Goal: Task Accomplishment & Management: Manage account settings

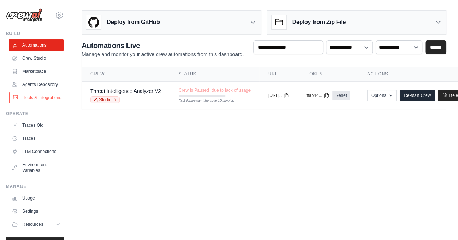
click at [33, 104] on link "Tools & Integrations" at bounding box center [36, 98] width 55 height 12
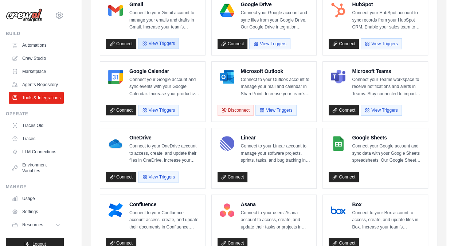
scroll to position [97, 0]
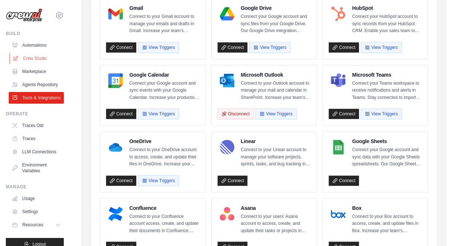
click at [29, 59] on link "Crew Studio" at bounding box center [36, 58] width 55 height 12
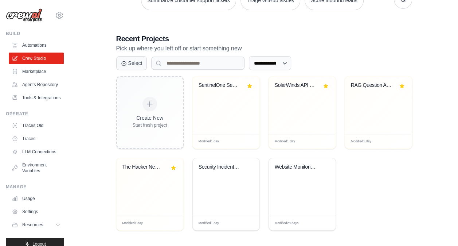
scroll to position [129, 0]
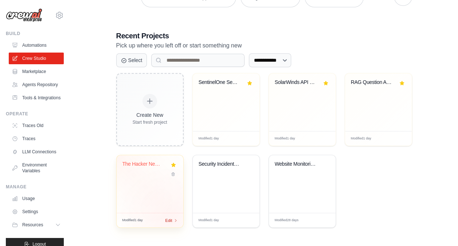
click at [171, 219] on span "Edit" at bounding box center [168, 220] width 7 height 6
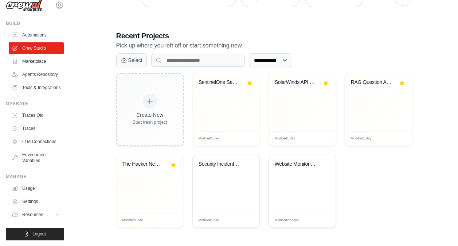
scroll to position [0, 0]
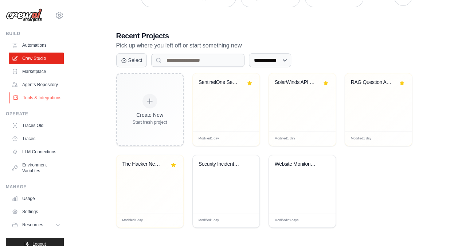
click at [31, 104] on link "Tools & Integrations" at bounding box center [36, 98] width 55 height 12
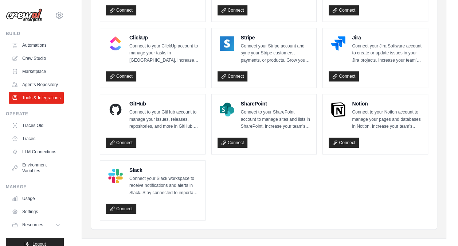
scroll to position [400, 0]
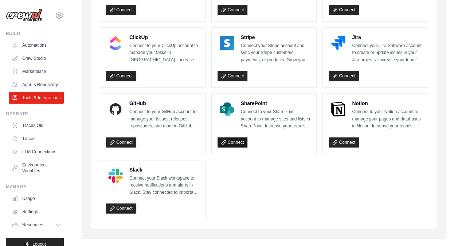
click at [236, 140] on link "Connect" at bounding box center [233, 142] width 30 height 10
click at [185, 94] on div "GitHub Connect to your GitHub account to manage your issues, releases, reposito…" at bounding box center [152, 124] width 105 height 60
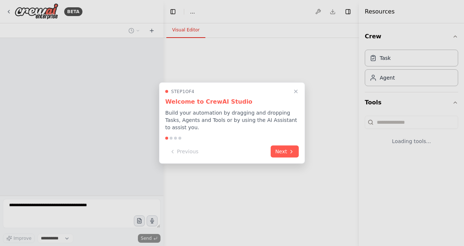
select select "****"
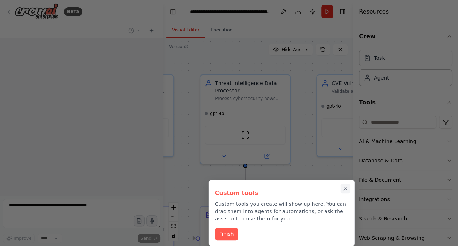
click at [347, 188] on icon "Close walkthrough" at bounding box center [345, 188] width 7 height 7
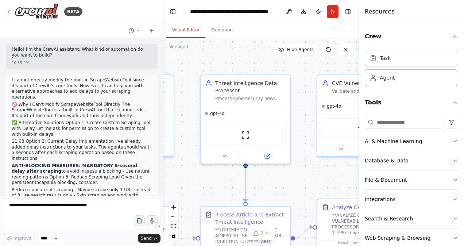
drag, startPoint x: 161, startPoint y: 13, endPoint x: 159, endPoint y: 34, distance: 20.2
click at [74, 12] on div "BETA Hello! I'm the CrewAI assistant. What kind of automation do you want to bu…" at bounding box center [81, 123] width 163 height 246
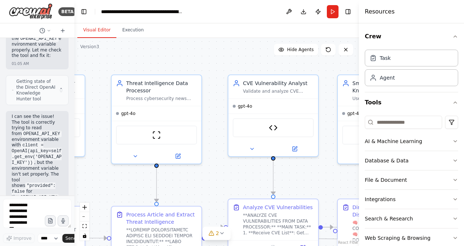
scroll to position [61432, 0]
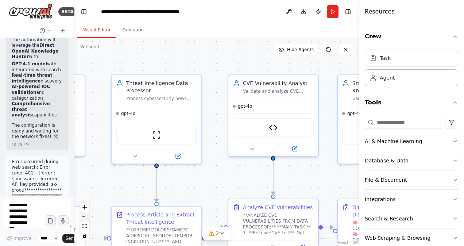
click at [85, 217] on button "zoom out" at bounding box center [84, 216] width 9 height 9
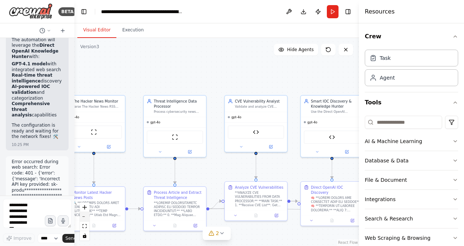
click at [85, 217] on button "zoom out" at bounding box center [84, 216] width 9 height 9
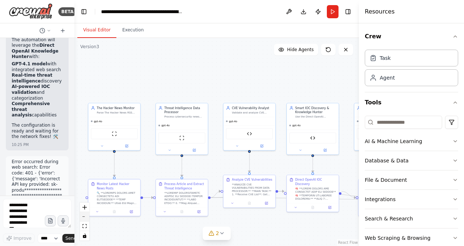
click at [85, 217] on button "zoom out" at bounding box center [84, 216] width 9 height 9
click at [85, 217] on div "React Flow controls" at bounding box center [84, 221] width 9 height 38
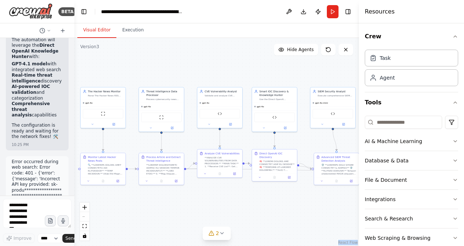
drag, startPoint x: 211, startPoint y: 78, endPoint x: 186, endPoint y: 55, distance: 34.1
click at [186, 55] on div ".deletable-edge-delete-btn { width: 20px; height: 20px; border: 0px solid #ffff…" at bounding box center [216, 142] width 284 height 208
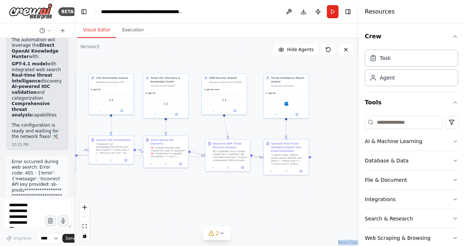
drag, startPoint x: 310, startPoint y: 144, endPoint x: 201, endPoint y: 133, distance: 109.2
click at [201, 133] on div ".deletable-edge-delete-btn { width: 20px; height: 20px; border: 0px solid #ffff…" at bounding box center [216, 142] width 284 height 208
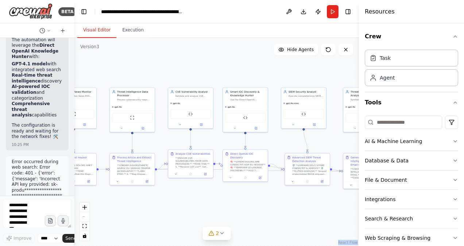
drag, startPoint x: 139, startPoint y: 54, endPoint x: 226, endPoint y: 70, distance: 88.1
click at [226, 70] on div ".deletable-edge-delete-btn { width: 20px; height: 20px; border: 0px solid #ffff…" at bounding box center [216, 142] width 284 height 208
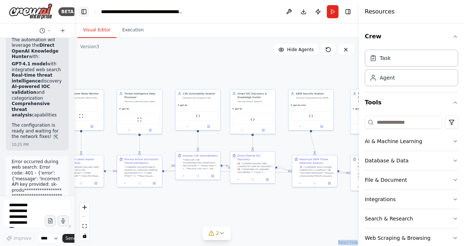
click at [85, 11] on button "Toggle Left Sidebar" at bounding box center [84, 12] width 10 height 10
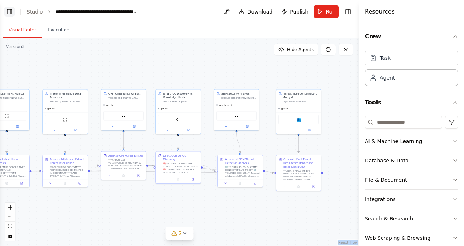
click at [7, 12] on button "Toggle Left Sidebar" at bounding box center [9, 12] width 10 height 10
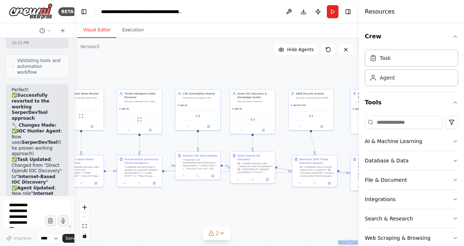
scroll to position [60469, 0]
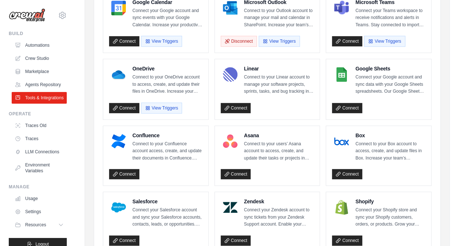
scroll to position [103, 0]
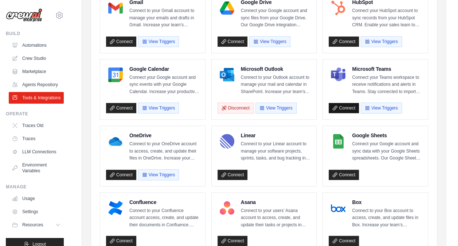
click at [344, 107] on link "Connect" at bounding box center [344, 108] width 30 height 10
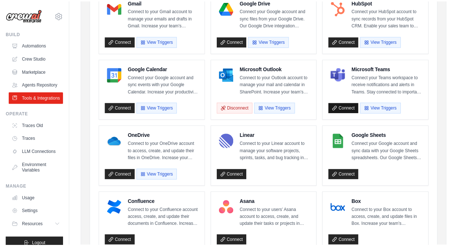
scroll to position [0, 0]
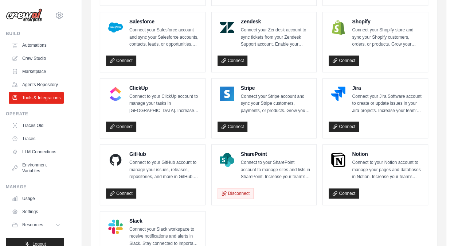
click at [261, 160] on p "Connect to your SharePoint account to manage sites and lists in SharePoint. Inc…" at bounding box center [276, 170] width 70 height 22
drag, startPoint x: 261, startPoint y: 160, endPoint x: 265, endPoint y: 165, distance: 6.3
click at [265, 165] on p "Connect to your SharePoint account to manage sites and lists in SharePoint. Inc…" at bounding box center [276, 170] width 70 height 22
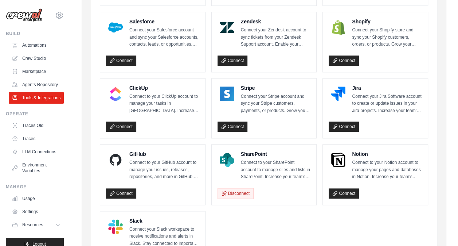
click at [226, 154] on img at bounding box center [227, 159] width 15 height 15
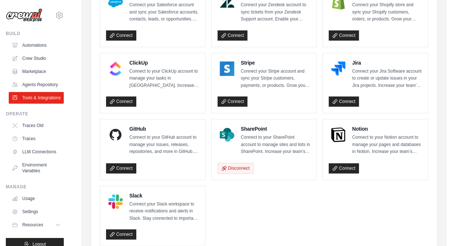
scroll to position [377, 0]
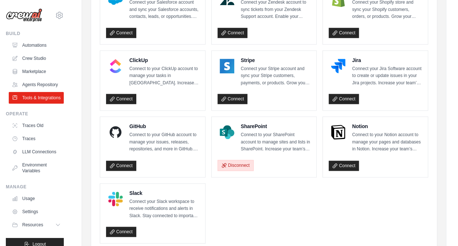
click at [239, 163] on button "Disconnect" at bounding box center [236, 165] width 36 height 11
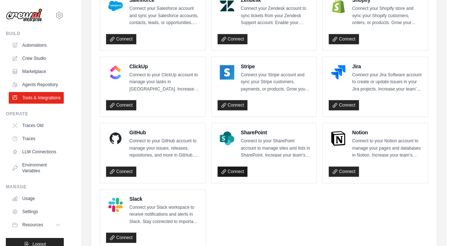
click at [235, 166] on link "Connect" at bounding box center [233, 171] width 30 height 10
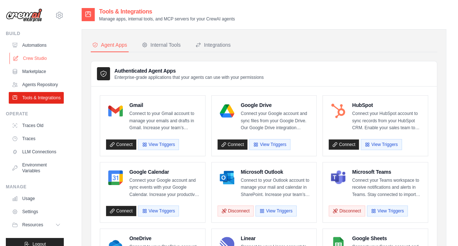
click at [28, 57] on link "Crew Studio" at bounding box center [36, 58] width 55 height 12
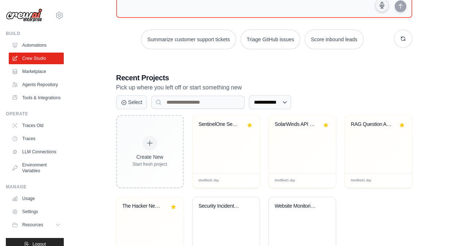
scroll to position [96, 0]
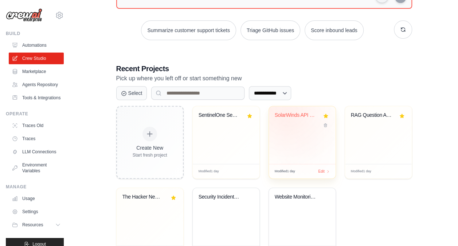
click at [293, 113] on div "SolarWinds API Network Monitoring A..." at bounding box center [297, 115] width 44 height 7
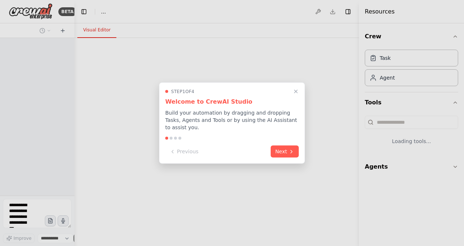
select select "****"
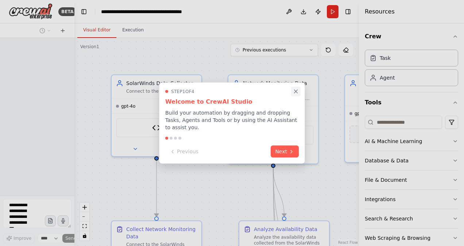
click at [295, 93] on icon "Close walkthrough" at bounding box center [295, 91] width 3 height 3
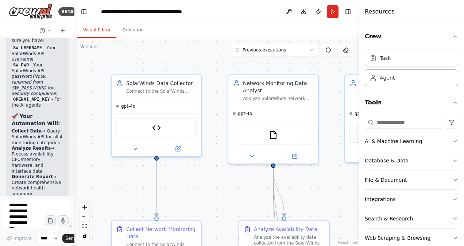
scroll to position [13533, 0]
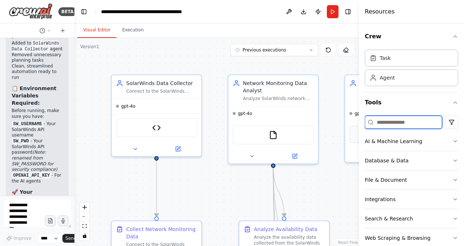
click at [385, 121] on input at bounding box center [402, 122] width 77 height 13
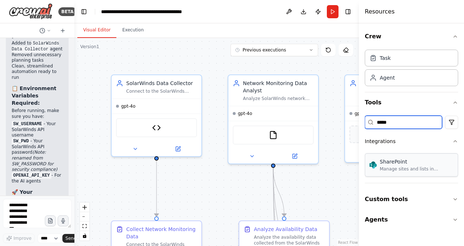
type input "*****"
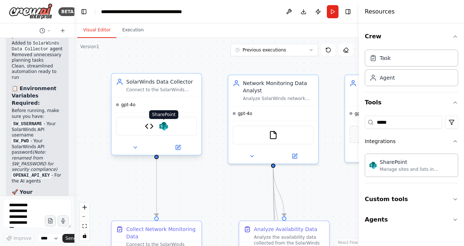
click at [164, 126] on img at bounding box center [163, 126] width 9 height 9
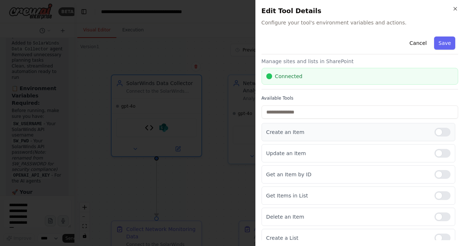
scroll to position [12, 0]
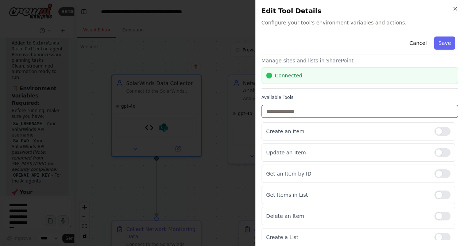
click at [301, 111] on input "text" at bounding box center [359, 111] width 196 height 13
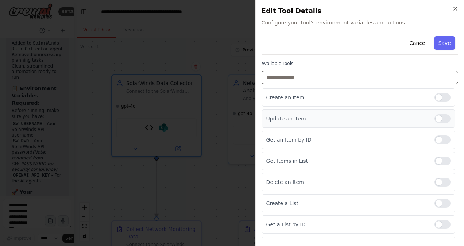
scroll to position [46, 0]
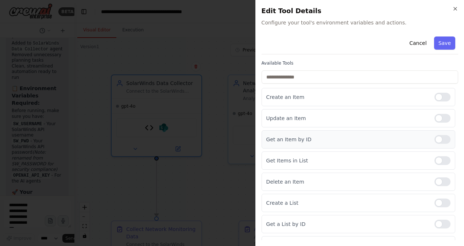
click at [434, 138] on div at bounding box center [442, 139] width 16 height 9
click at [327, 141] on div "Get an Item by ID" at bounding box center [358, 139] width 194 height 18
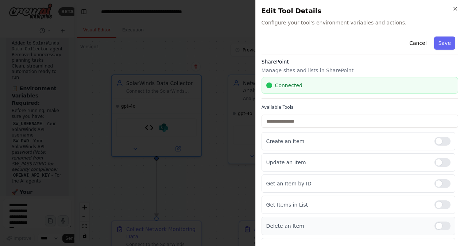
scroll to position [0, 0]
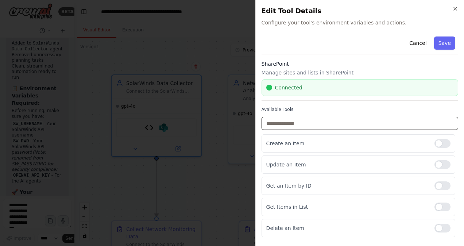
click at [316, 122] on input "text" at bounding box center [359, 123] width 196 height 13
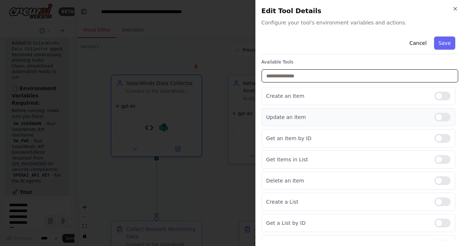
scroll to position [59, 0]
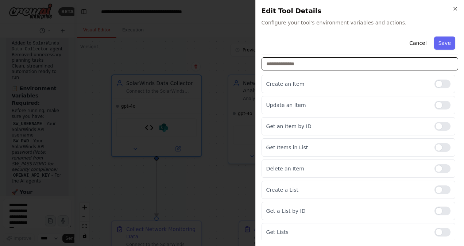
click at [301, 64] on input "text" at bounding box center [359, 63] width 196 height 13
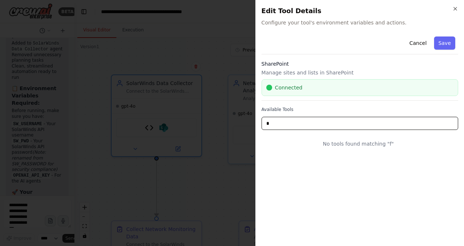
scroll to position [0, 0]
type input "*"
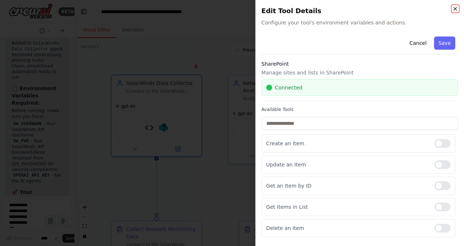
click at [455, 7] on icon "button" at bounding box center [455, 9] width 6 height 6
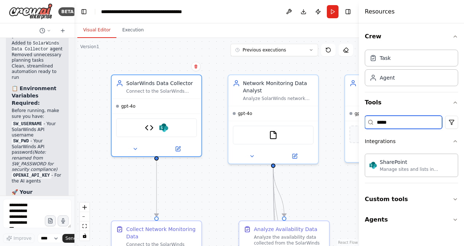
click at [391, 121] on input "*****" at bounding box center [402, 122] width 77 height 13
type input "*"
type input "****"
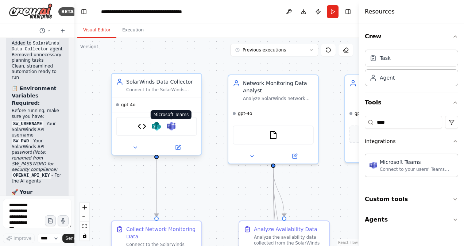
click at [171, 125] on img at bounding box center [171, 126] width 9 height 9
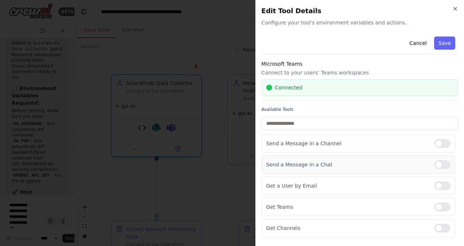
scroll to position [16, 0]
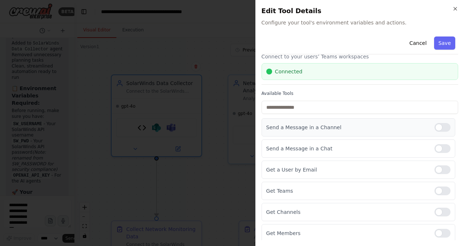
click at [440, 125] on div at bounding box center [442, 127] width 16 height 9
click at [434, 126] on div at bounding box center [442, 127] width 16 height 9
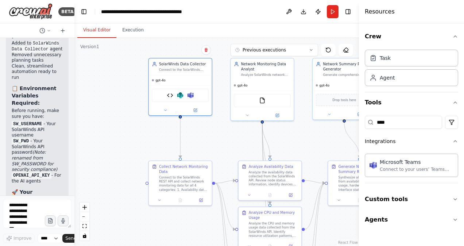
drag, startPoint x: 241, startPoint y: 180, endPoint x: 229, endPoint y: 132, distance: 49.6
click at [229, 132] on div ".deletable-edge-delete-btn { width: 20px; height: 20px; border: 0px solid #ffff…" at bounding box center [216, 142] width 284 height 208
click at [194, 108] on icon at bounding box center [195, 108] width 3 height 3
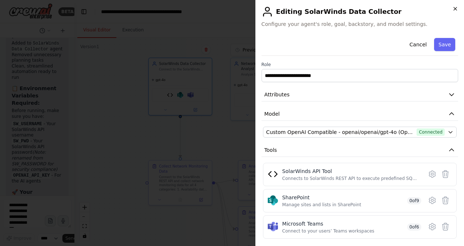
click at [456, 6] on icon "button" at bounding box center [455, 9] width 6 height 6
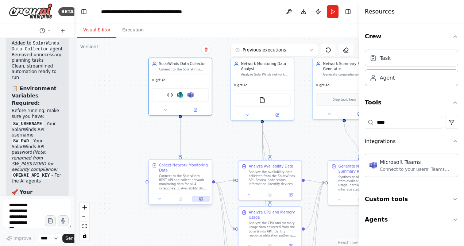
click at [200, 198] on icon at bounding box center [201, 198] width 3 height 3
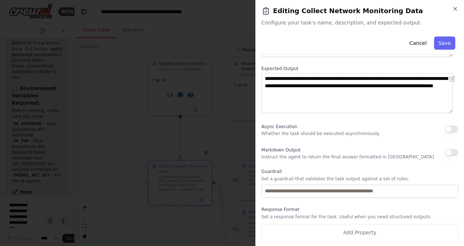
scroll to position [0, 0]
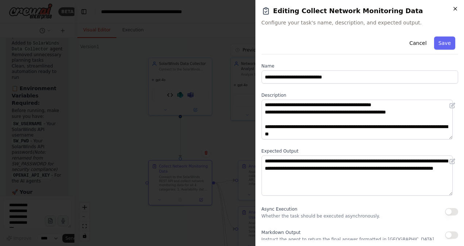
click at [456, 9] on icon "button" at bounding box center [455, 9] width 6 height 6
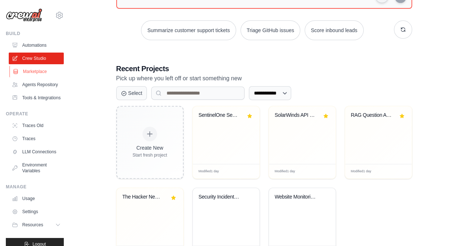
click at [27, 74] on link "Marketplace" at bounding box center [36, 72] width 55 height 12
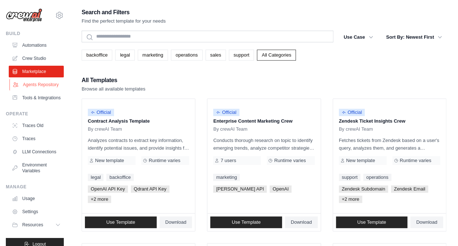
click at [29, 89] on link "Agents Repository" at bounding box center [36, 85] width 55 height 12
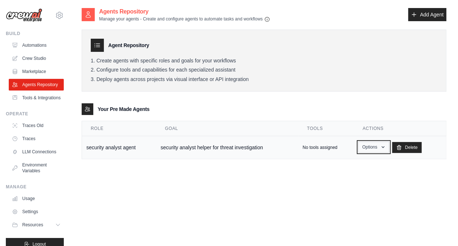
click at [370, 147] on button "Options" at bounding box center [373, 146] width 31 height 11
click at [314, 144] on p "No tools assigned" at bounding box center [319, 147] width 35 height 6
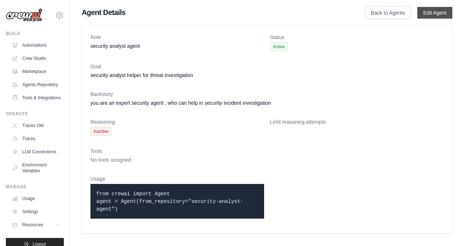
click at [434, 15] on link "Edit Agent" at bounding box center [434, 13] width 35 height 12
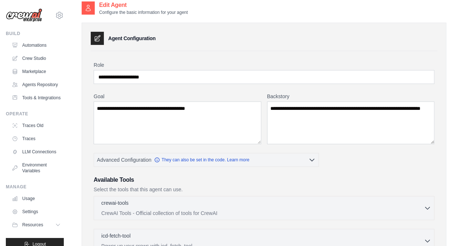
scroll to position [7, 0]
click at [195, 115] on textarea "**********" at bounding box center [178, 122] width 168 height 43
